Goal: Information Seeking & Learning: Learn about a topic

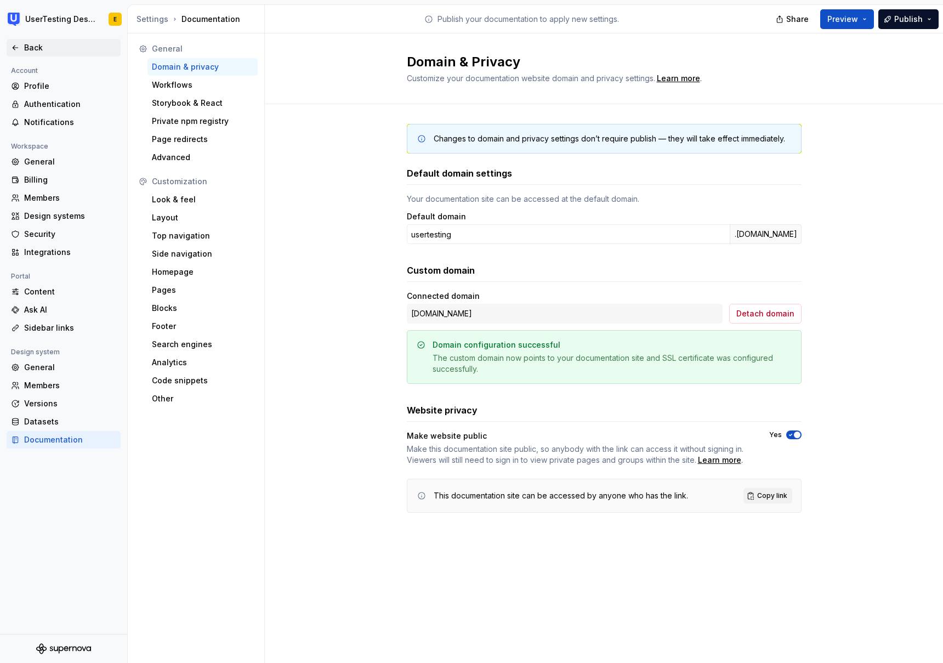
click at [16, 48] on icon at bounding box center [15, 47] width 5 height 4
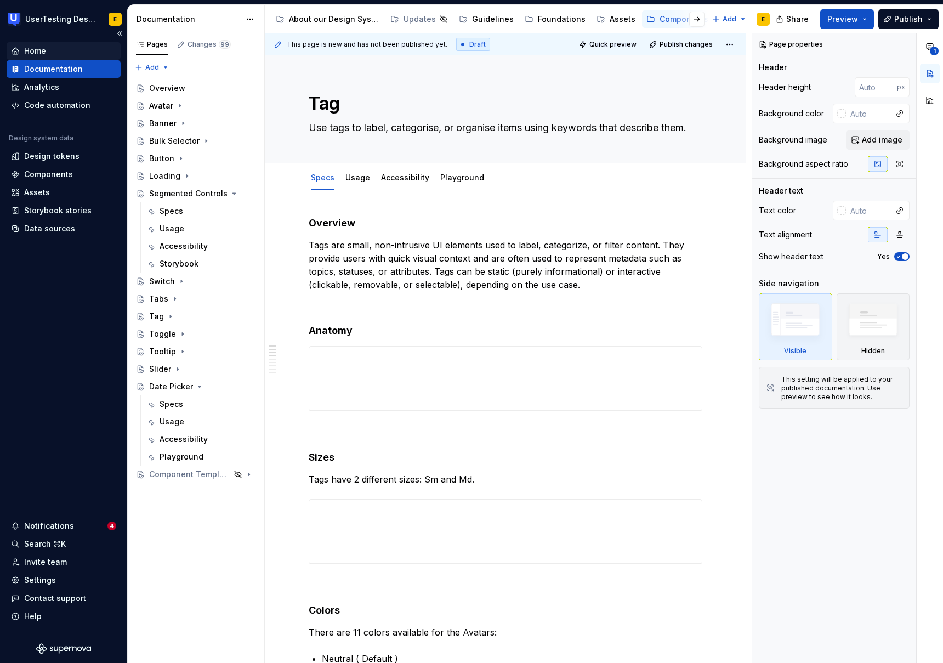
click at [44, 55] on div "Home" at bounding box center [35, 50] width 22 height 11
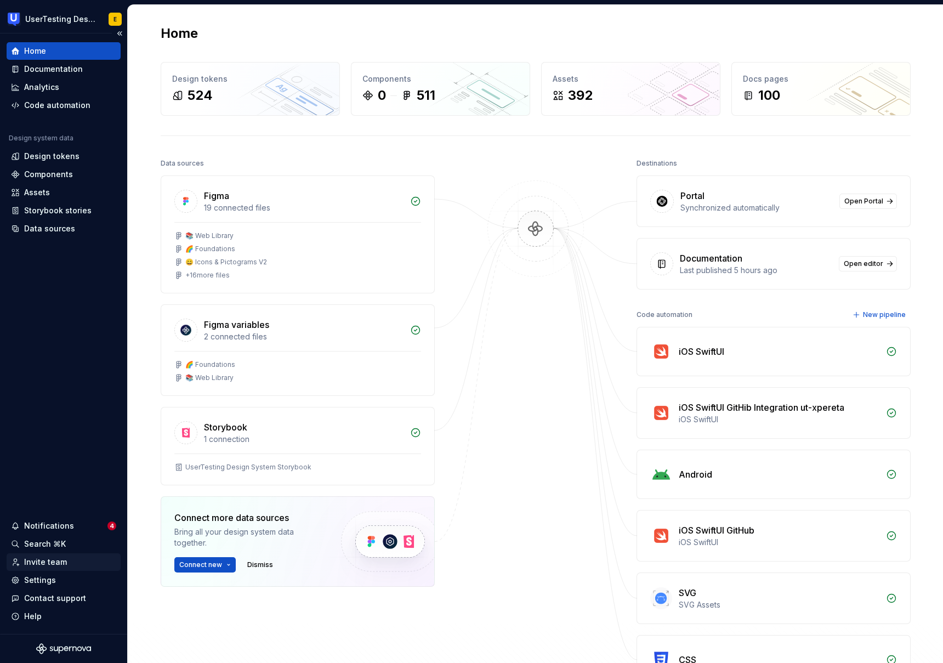
click at [53, 560] on div "Invite team" at bounding box center [45, 561] width 43 height 11
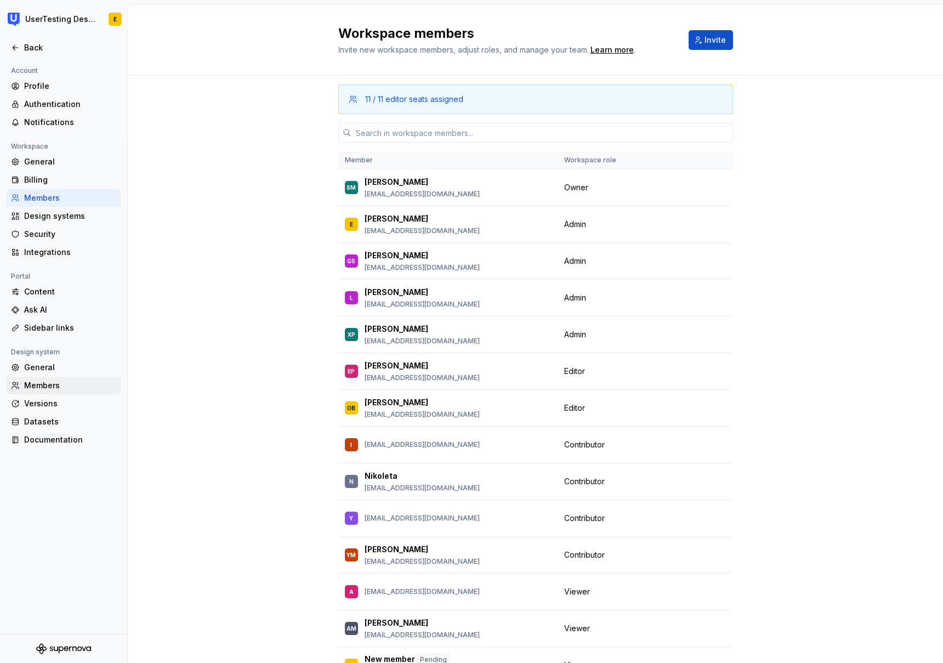
click at [48, 387] on div "Members" at bounding box center [70, 385] width 92 height 11
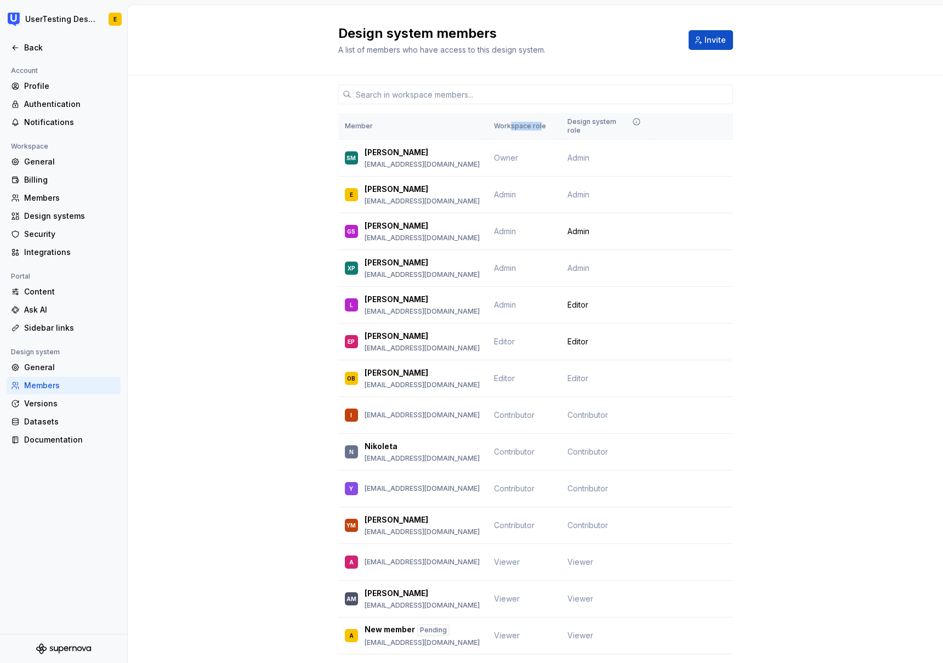
drag, startPoint x: 510, startPoint y: 121, endPoint x: 539, endPoint y: 121, distance: 29.0
click at [539, 121] on th "Workspace role" at bounding box center [523, 126] width 73 height 27
drag, startPoint x: 583, startPoint y: 121, endPoint x: 625, endPoint y: 123, distance: 42.3
click at [626, 122] on div "Design system role" at bounding box center [605, 126] width 76 height 18
click at [708, 300] on span "Change role" at bounding box center [692, 304] width 40 height 9
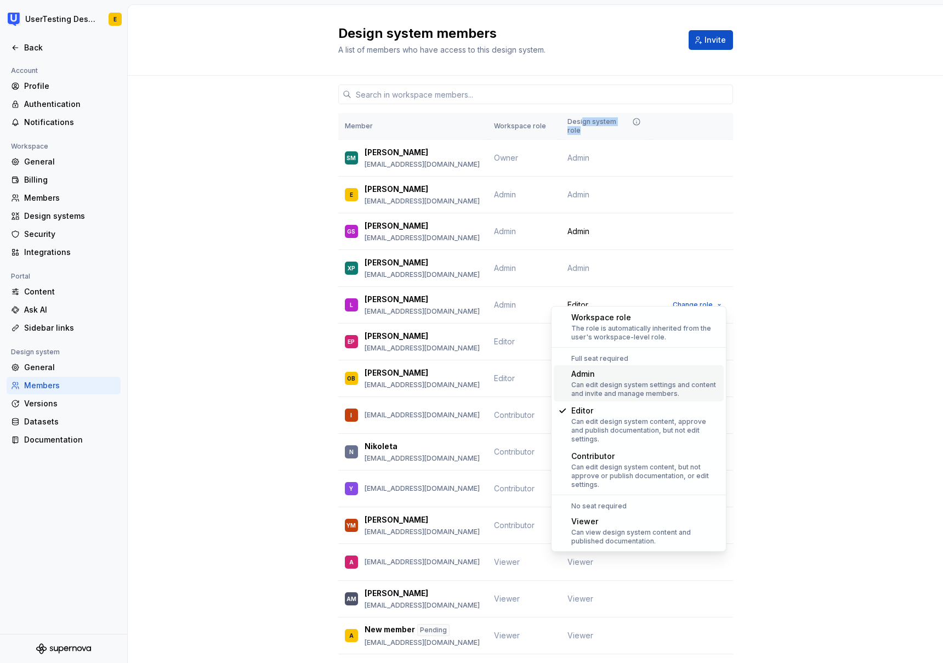
click at [630, 381] on div "Can edit design system settings and content and invite and manage members." at bounding box center [645, 389] width 148 height 18
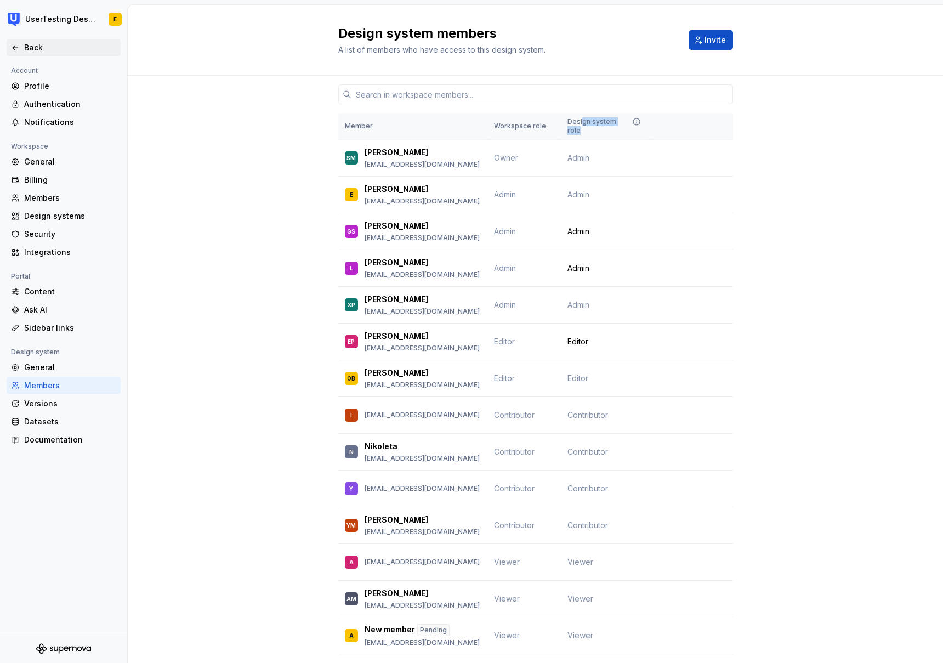
click at [23, 51] on div "Back" at bounding box center [63, 47] width 105 height 11
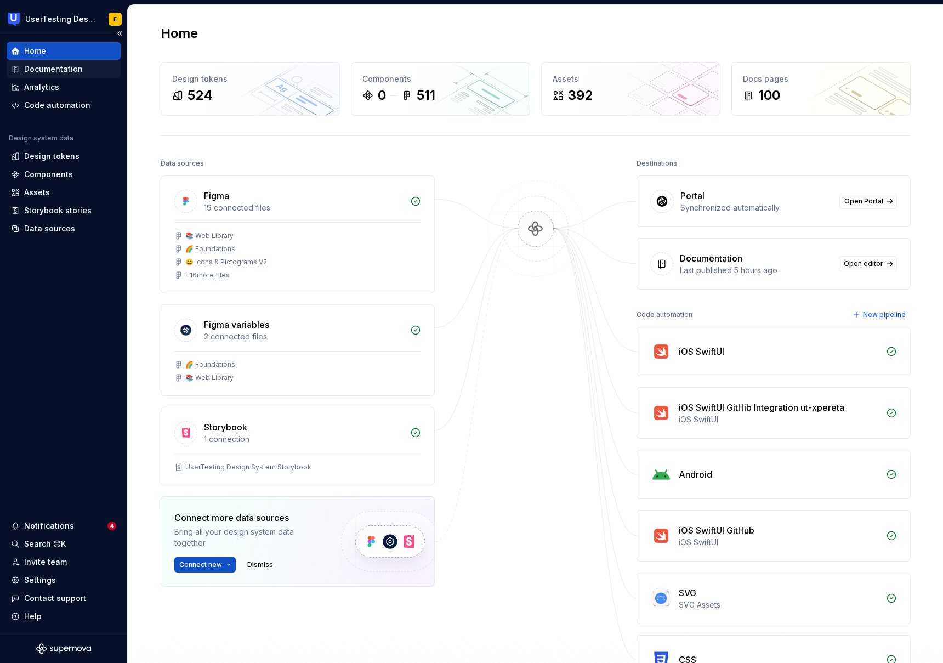
click at [53, 72] on div "Documentation" at bounding box center [53, 69] width 59 height 11
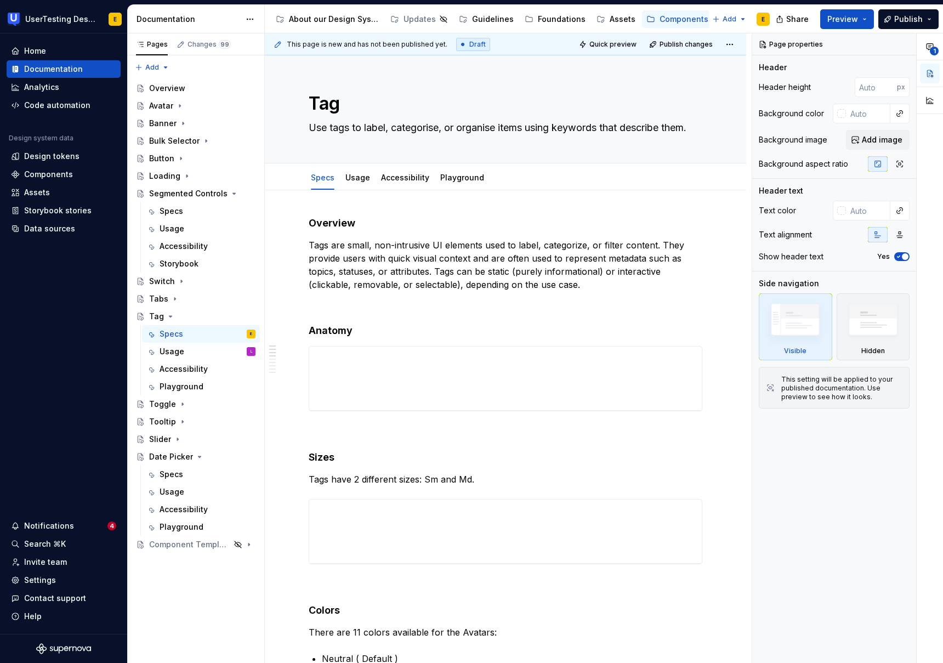
drag, startPoint x: 180, startPoint y: 20, endPoint x: 237, endPoint y: 20, distance: 57.0
click at [237, 20] on div "Documentation" at bounding box center [188, 19] width 104 height 11
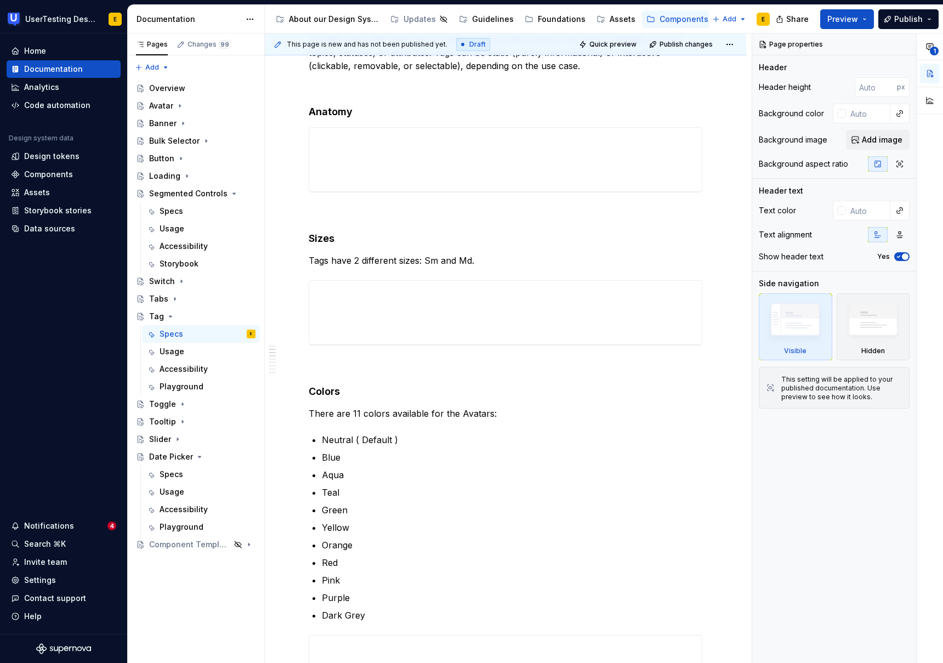
scroll to position [249, 0]
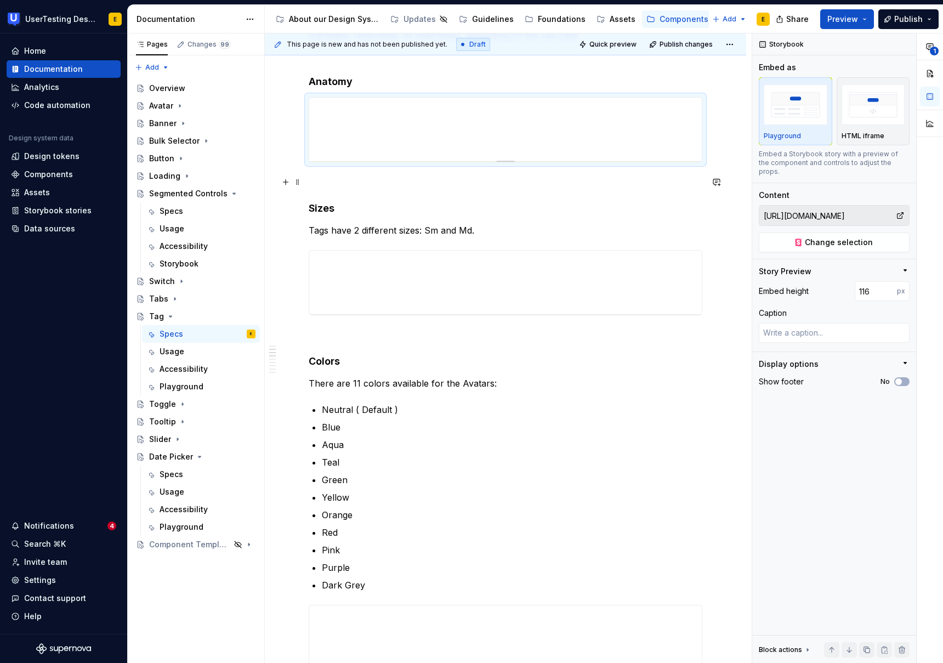
click at [557, 186] on p at bounding box center [505, 181] width 393 height 13
type textarea "*"
type input "[URL][DOMAIN_NAME]"
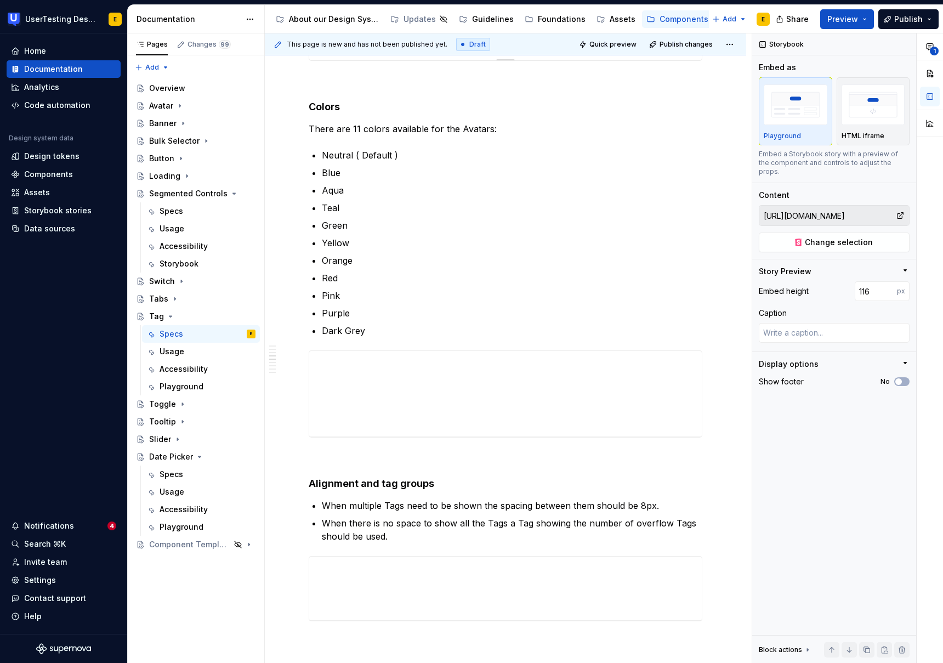
scroll to position [530, 0]
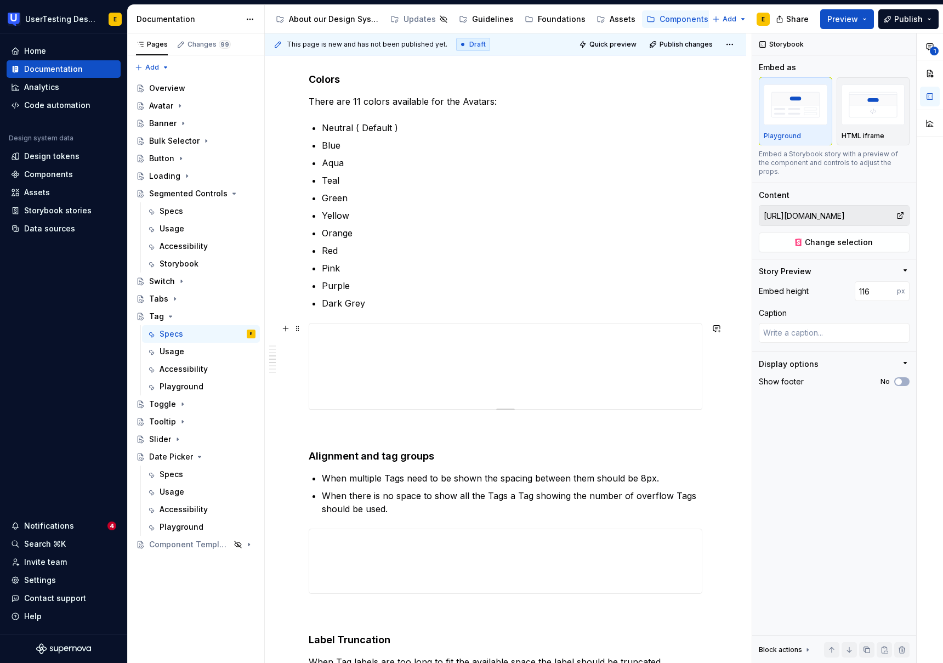
type textarea "*"
type input "[URL][DOMAIN_NAME]"
type input "156"
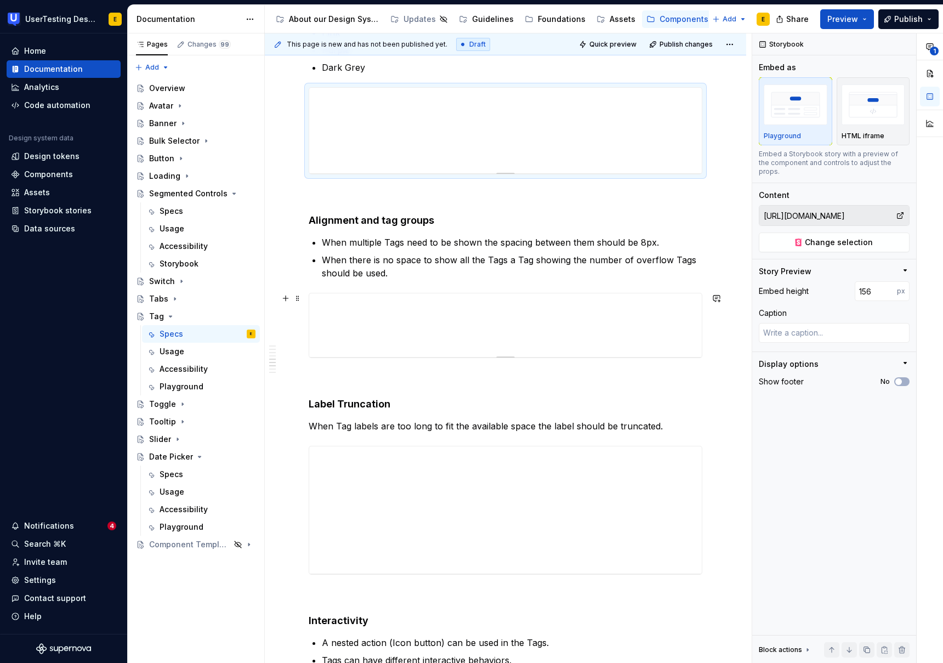
scroll to position [772, 0]
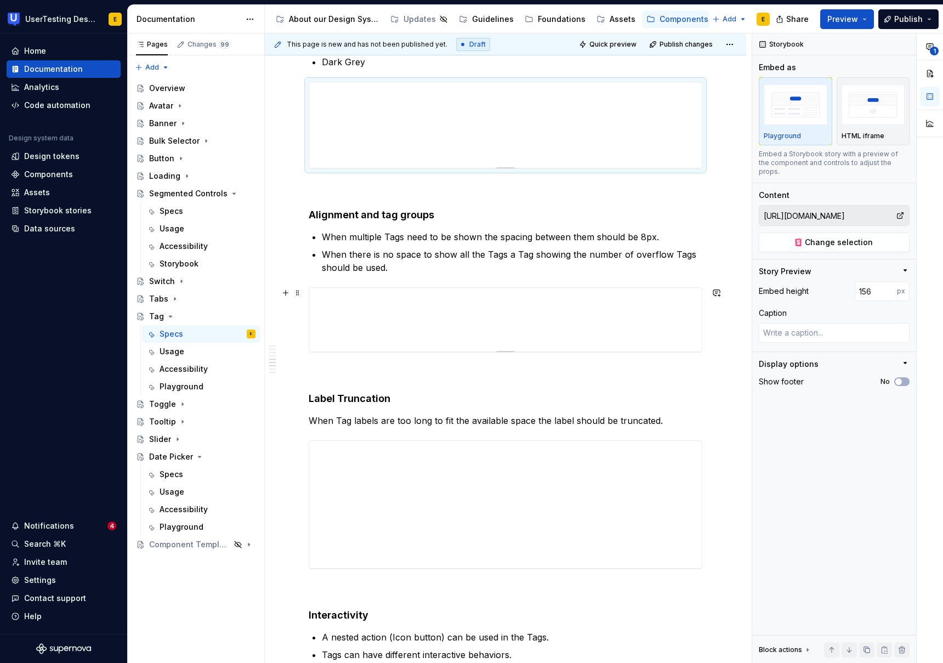
type textarea "*"
type input "[URL][DOMAIN_NAME]"
type input "116"
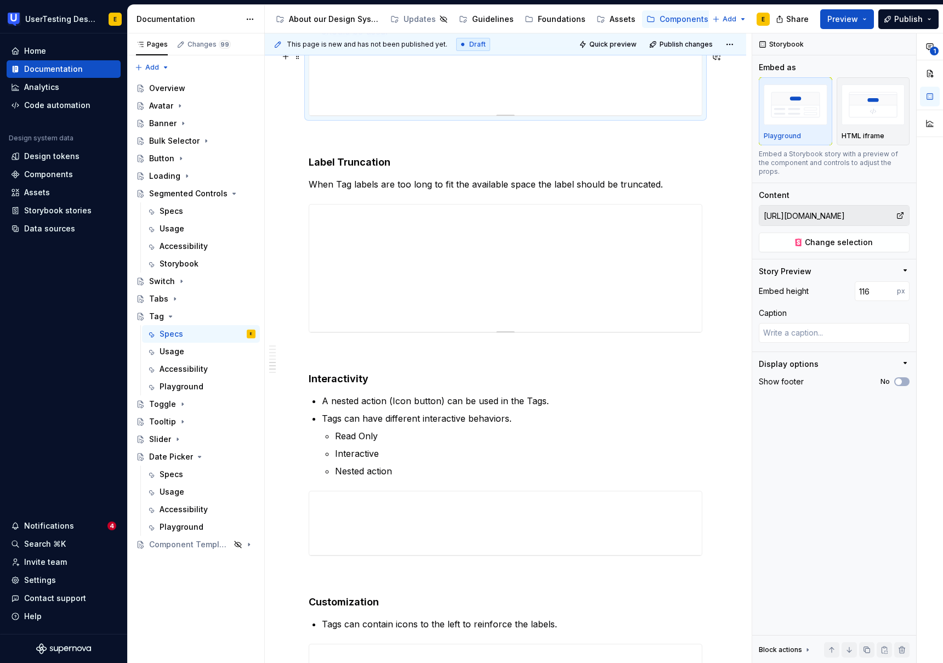
scroll to position [1009, 0]
type textarea "*"
type input "[URL][DOMAIN_NAME]"
type input "232"
type textarea "*"
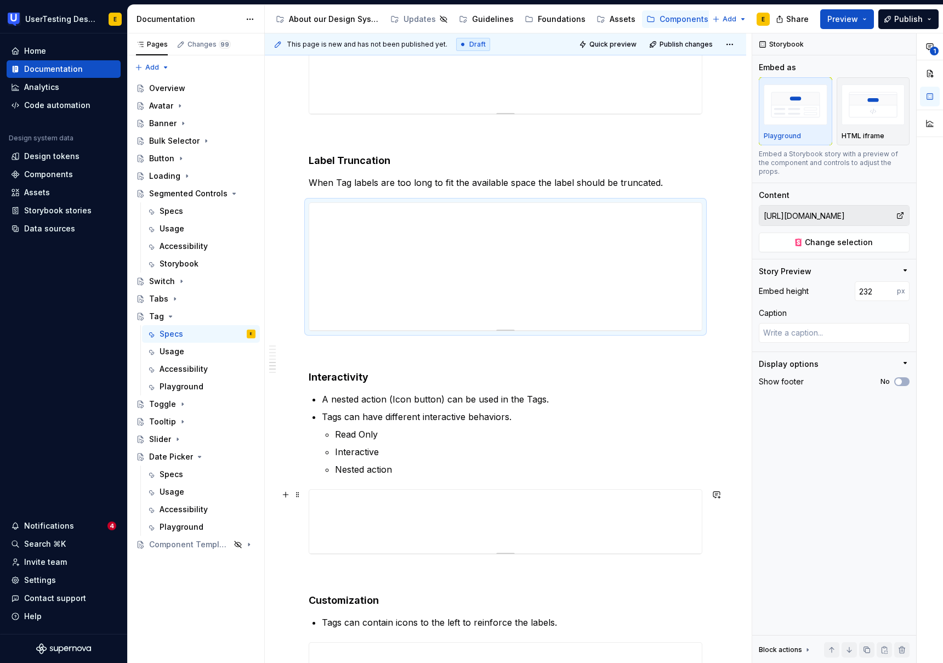
type input "[URL][DOMAIN_NAME]"
type input "116"
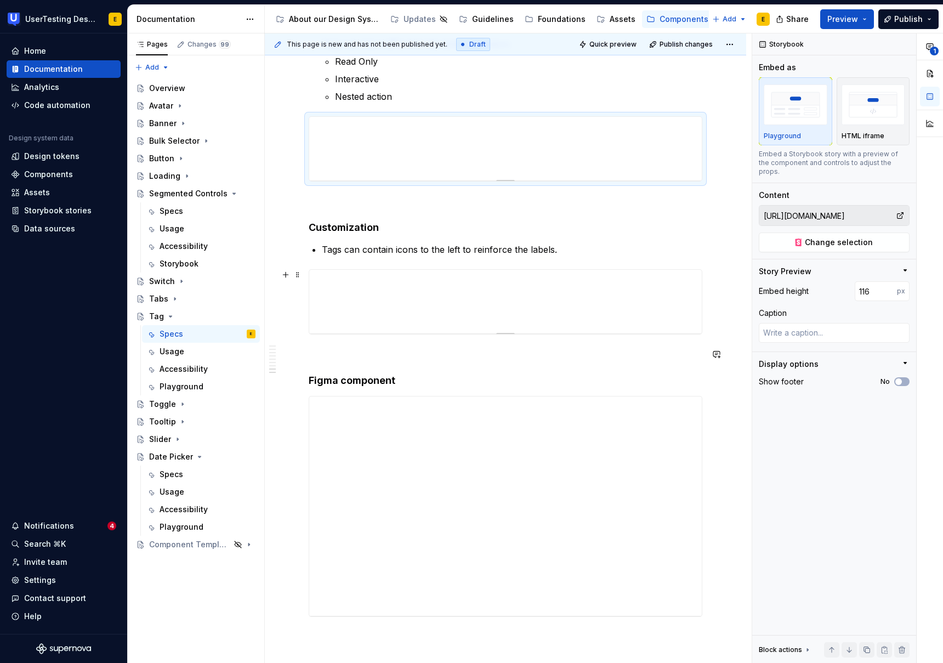
scroll to position [1384, 0]
type textarea "*"
type input "[URL][DOMAIN_NAME]"
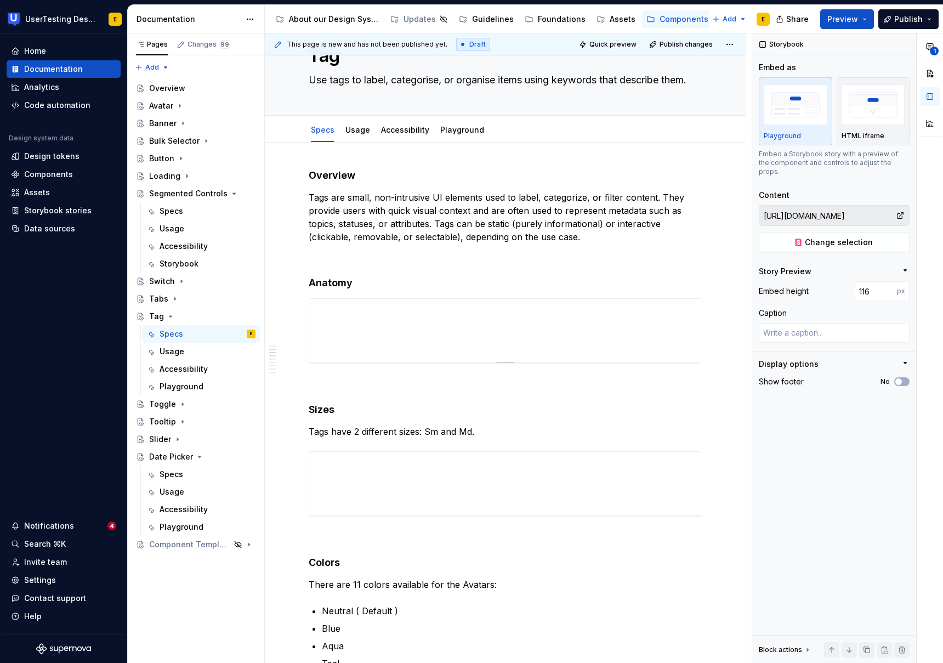
scroll to position [0, 0]
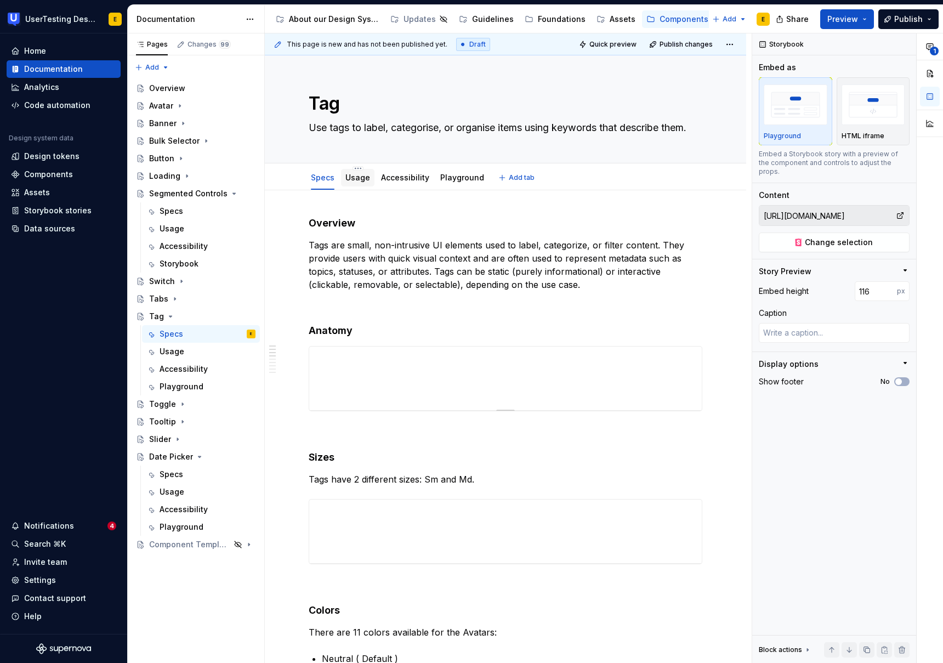
click at [356, 179] on link "Usage" at bounding box center [357, 177] width 25 height 9
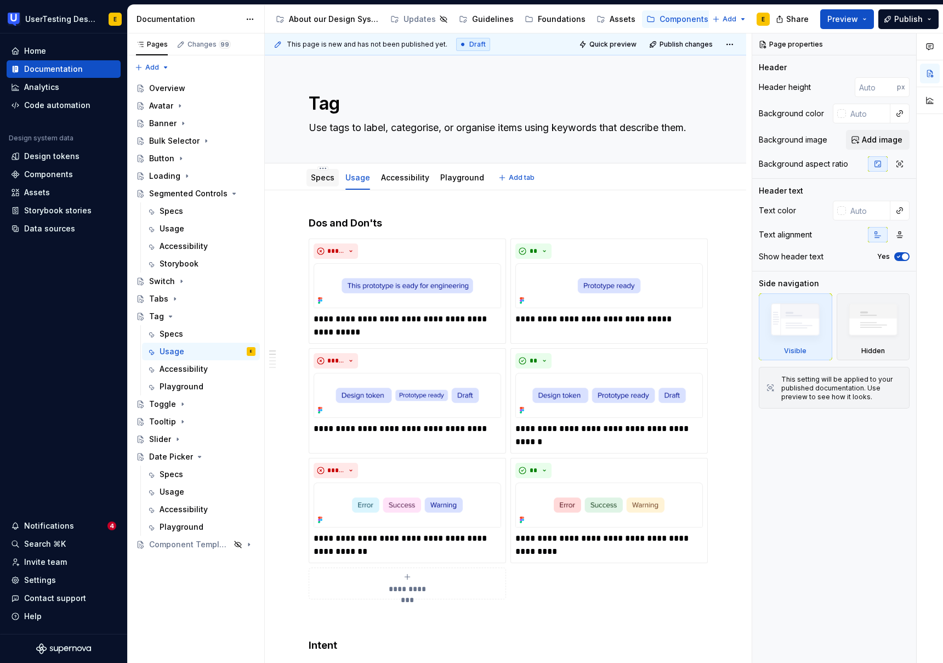
click at [323, 175] on link "Specs" at bounding box center [323, 177] width 24 height 9
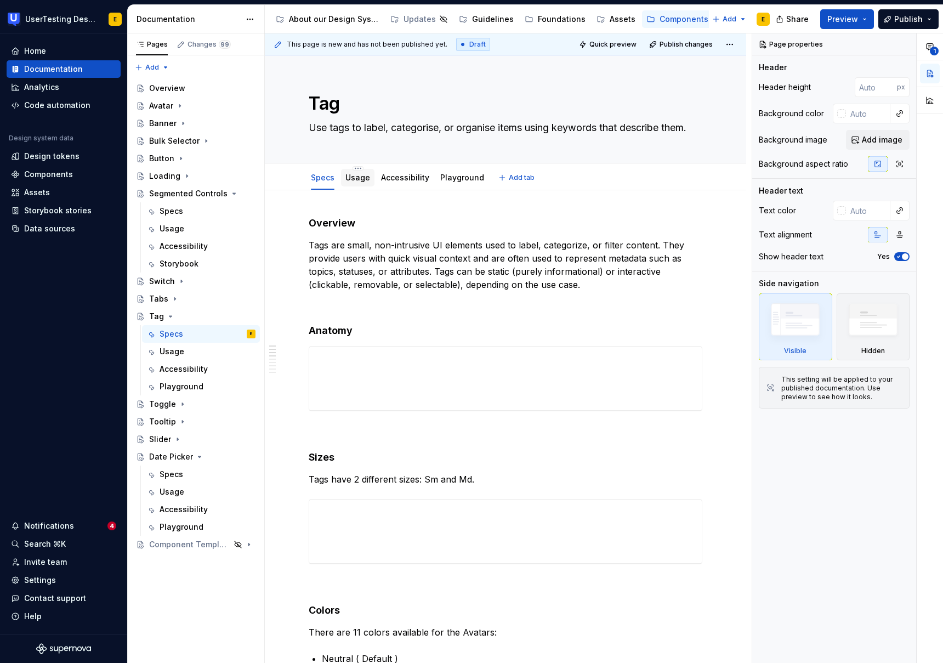
click at [360, 180] on link "Usage" at bounding box center [357, 177] width 25 height 9
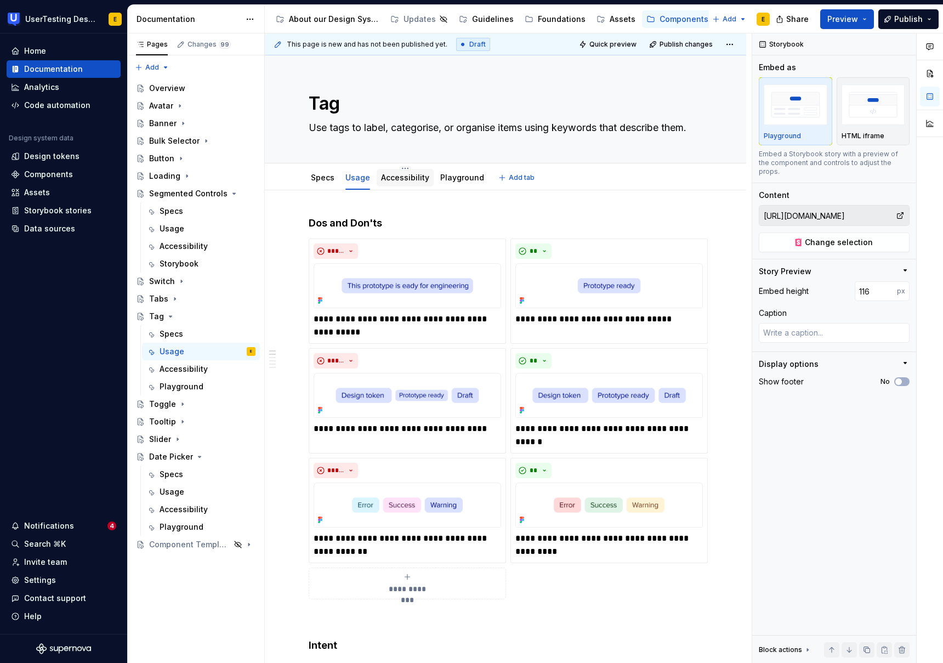
click at [396, 176] on link "Accessibility" at bounding box center [405, 177] width 48 height 9
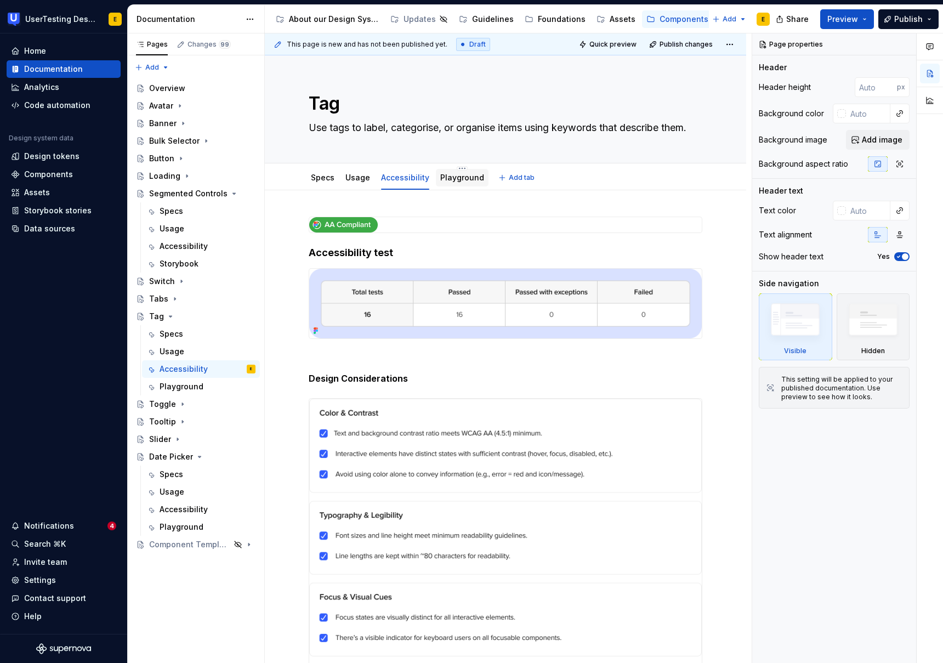
click at [460, 181] on link "Playground" at bounding box center [462, 177] width 44 height 9
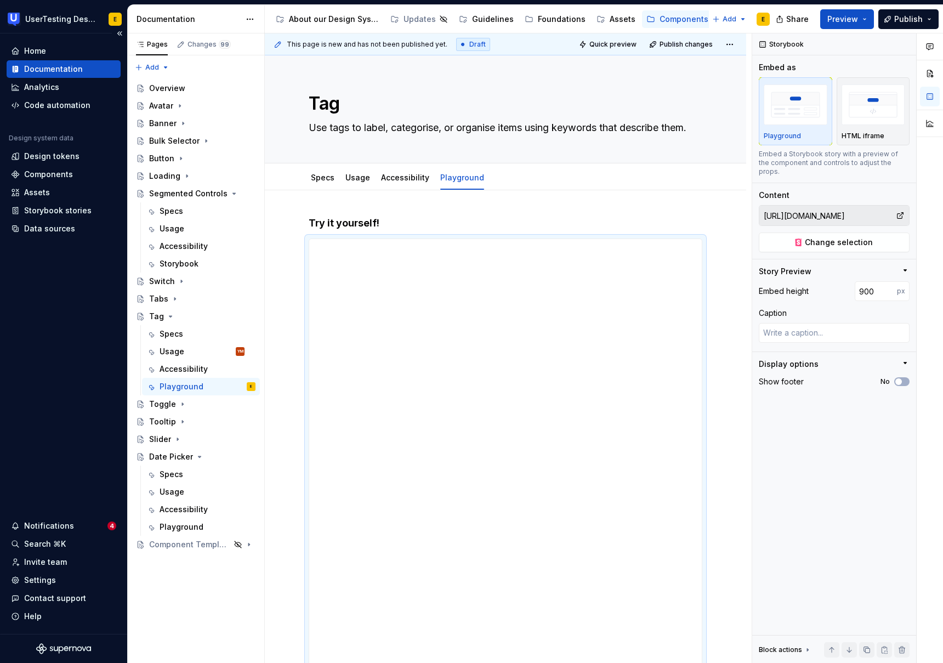
type textarea "*"
